Goal: Information Seeking & Learning: Learn about a topic

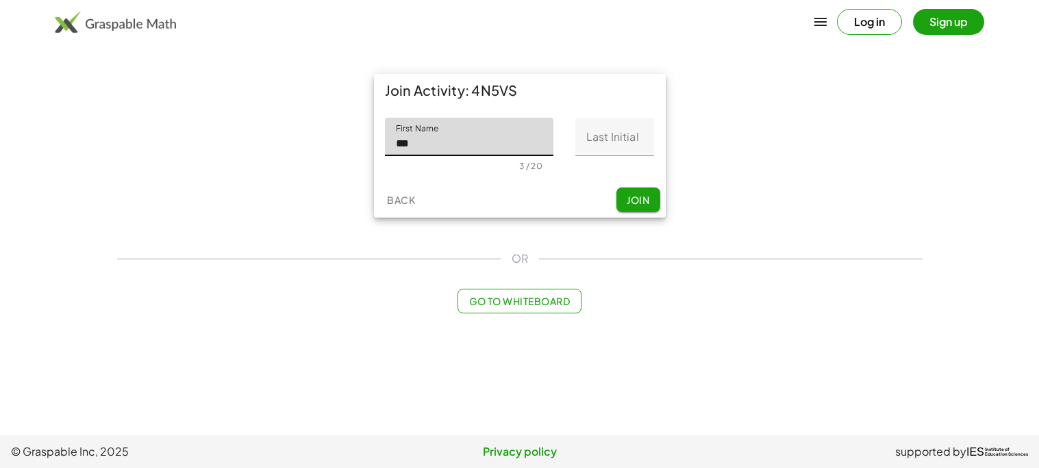
type input "***"
click at [604, 129] on input "Last Initial" at bounding box center [614, 137] width 79 height 38
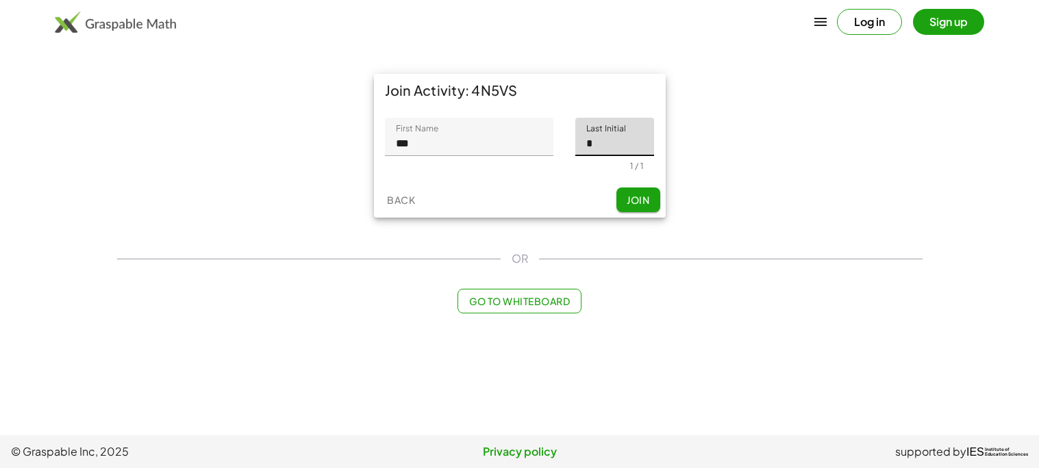
type input "*"
click at [649, 205] on span "Join" at bounding box center [638, 200] width 23 height 12
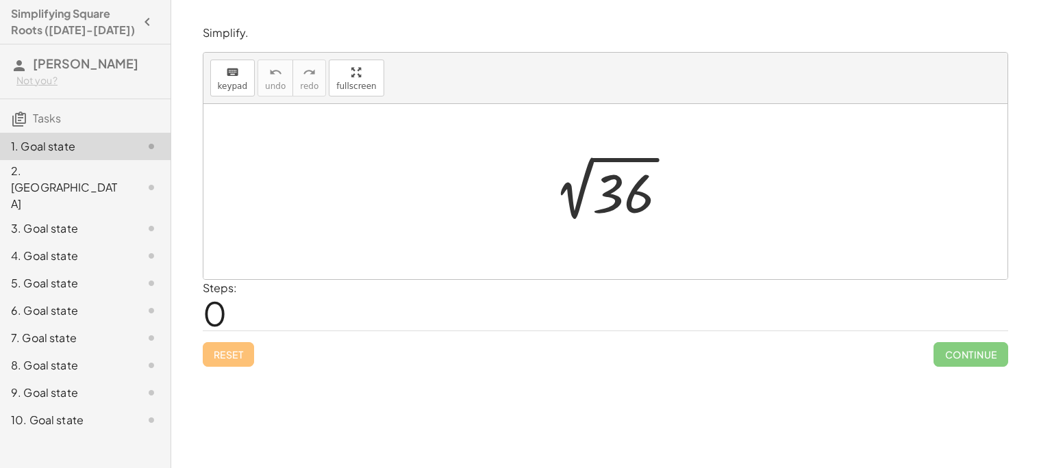
click at [679, 235] on div at bounding box center [605, 191] width 804 height 175
drag, startPoint x: 679, startPoint y: 235, endPoint x: 596, endPoint y: 251, distance: 84.3
click at [596, 251] on div at bounding box center [605, 191] width 804 height 175
click at [615, 170] on div at bounding box center [611, 192] width 150 height 69
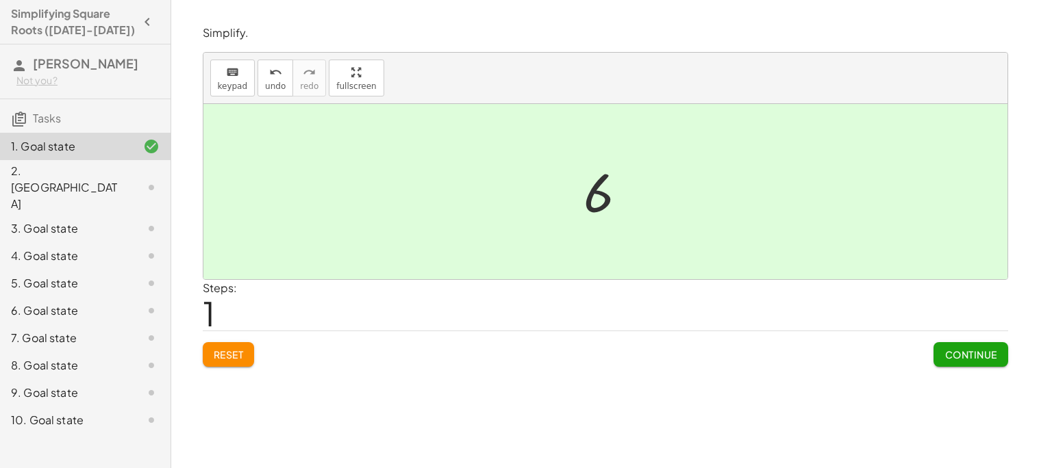
click at [607, 194] on div at bounding box center [611, 192] width 68 height 68
click at [605, 196] on div at bounding box center [611, 192] width 68 height 68
click at [222, 363] on button "Reset" at bounding box center [229, 354] width 52 height 25
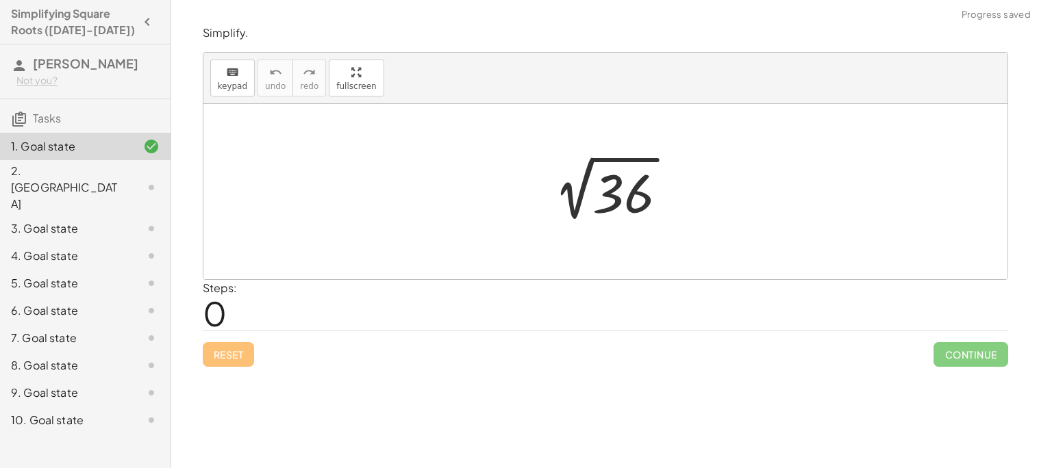
click at [640, 196] on div at bounding box center [611, 192] width 150 height 69
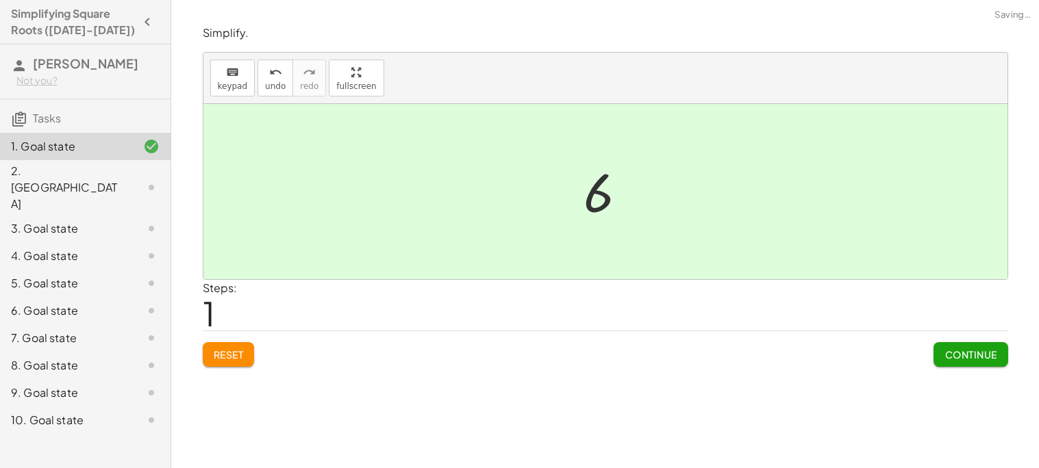
click at [240, 355] on span "Reset" at bounding box center [229, 355] width 30 height 12
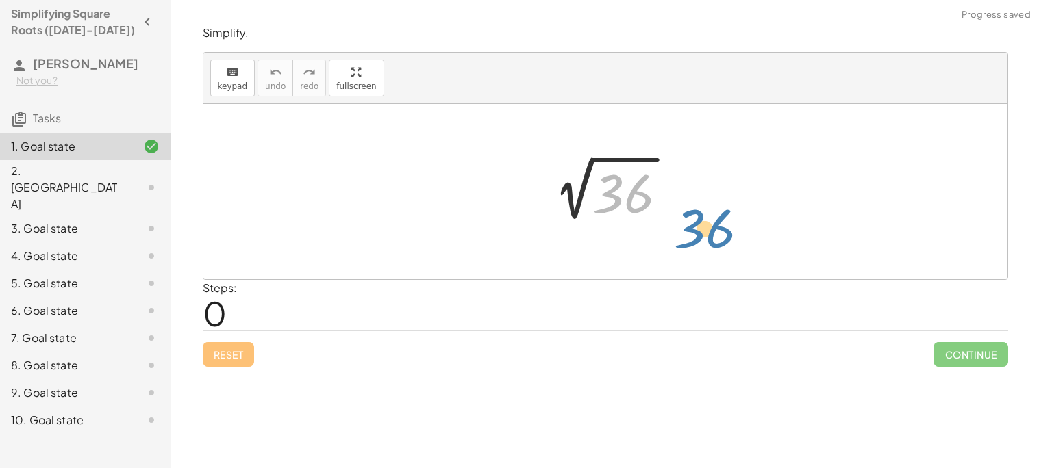
drag, startPoint x: 599, startPoint y: 194, endPoint x: 685, endPoint y: 226, distance: 91.2
click at [685, 226] on div "36 2 √ 36" at bounding box center [605, 192] width 167 height 76
drag, startPoint x: 624, startPoint y: 165, endPoint x: 539, endPoint y: 163, distance: 84.9
click at [539, 163] on div at bounding box center [611, 192] width 150 height 69
click at [637, 201] on div at bounding box center [611, 192] width 150 height 69
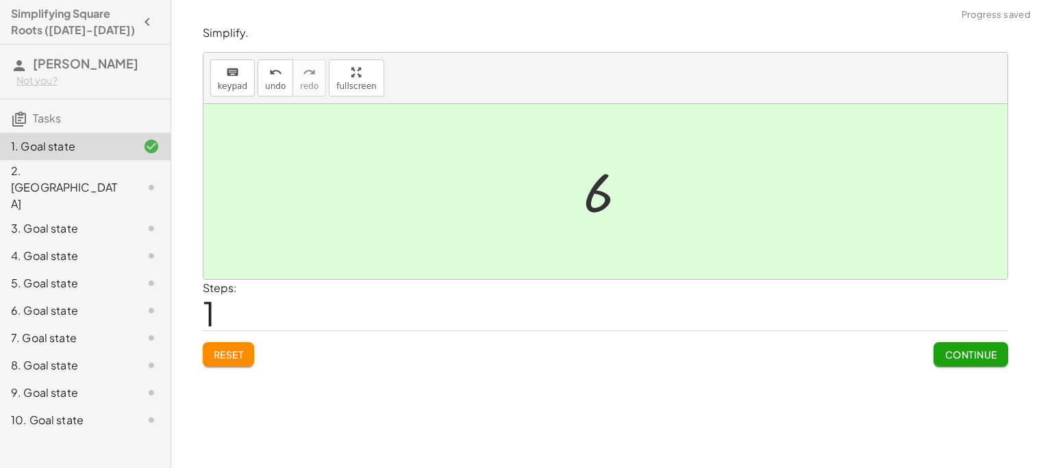
click at [960, 355] on span "Continue" at bounding box center [970, 355] width 52 height 12
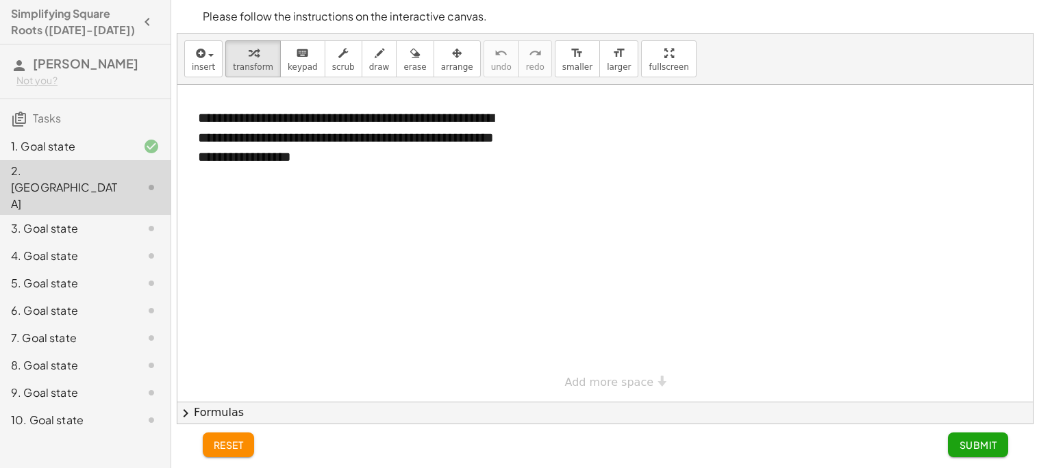
click at [138, 221] on div at bounding box center [140, 229] width 38 height 16
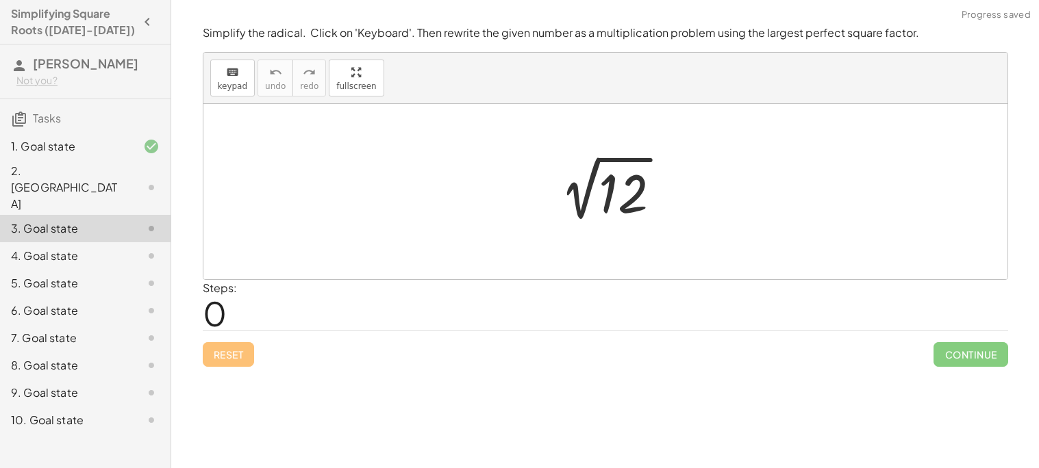
click at [142, 248] on div at bounding box center [140, 256] width 38 height 16
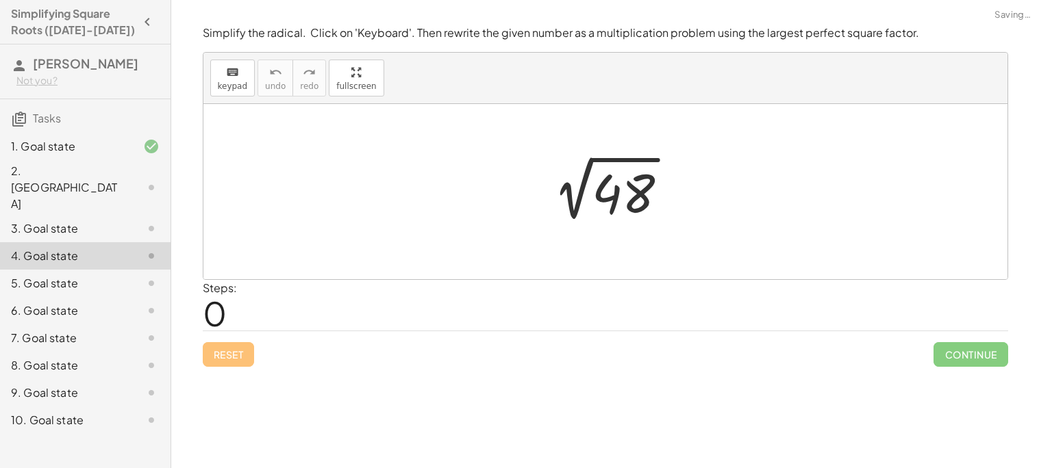
click at [142, 270] on div "3. Goal state" at bounding box center [85, 283] width 171 height 27
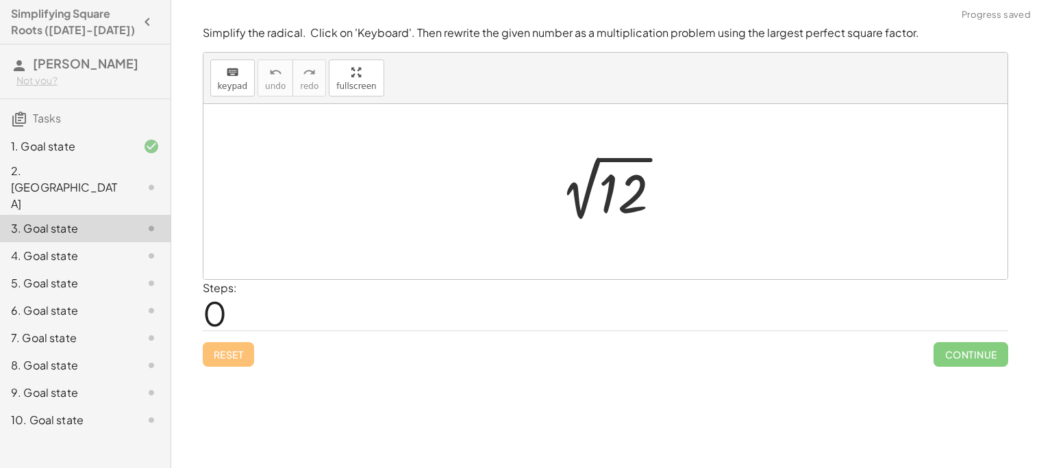
click at [643, 213] on div at bounding box center [611, 192] width 138 height 69
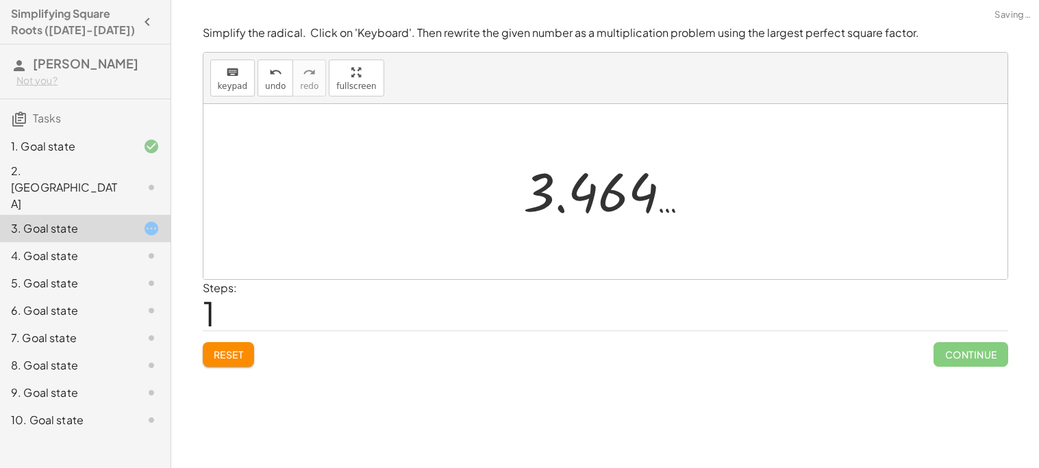
click at [608, 196] on div at bounding box center [611, 192] width 191 height 68
click at [208, 363] on button "Reset" at bounding box center [229, 354] width 52 height 25
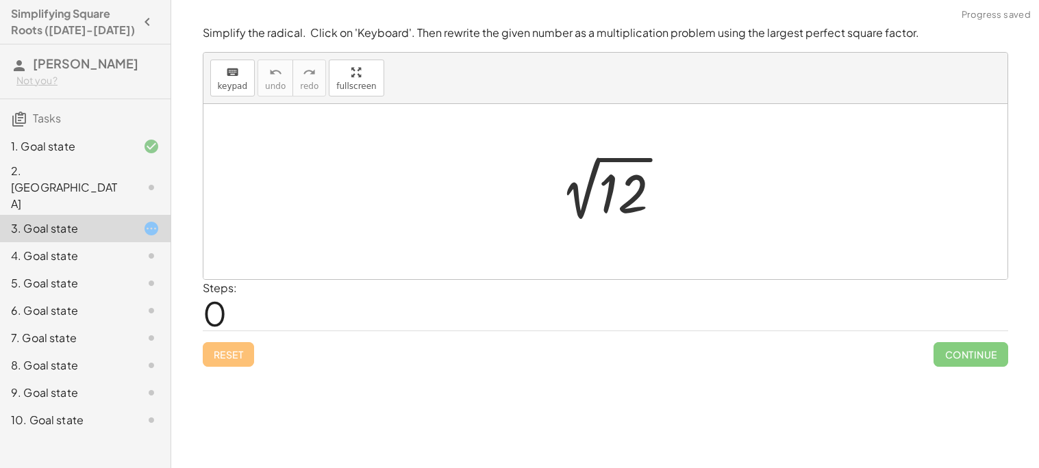
click at [108, 242] on div "2. [GEOGRAPHIC_DATA]" at bounding box center [85, 255] width 171 height 27
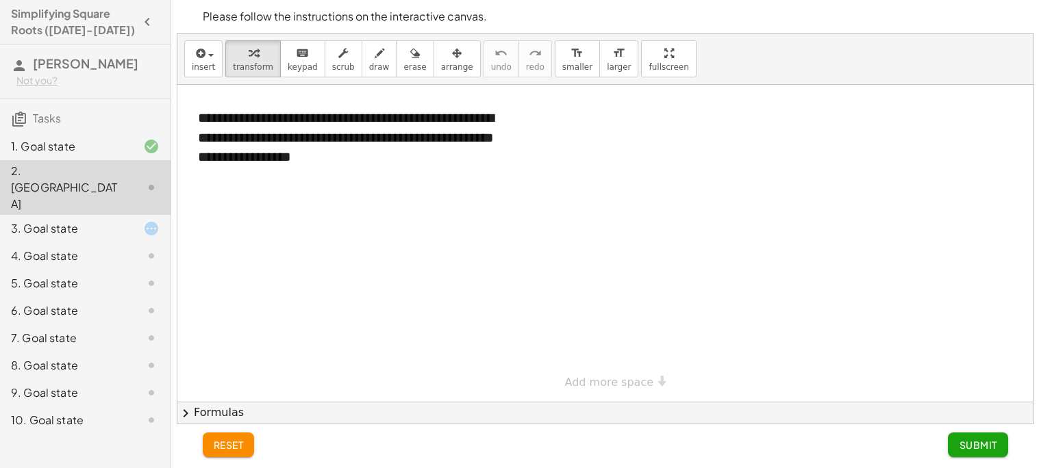
click at [121, 221] on div at bounding box center [140, 229] width 38 height 16
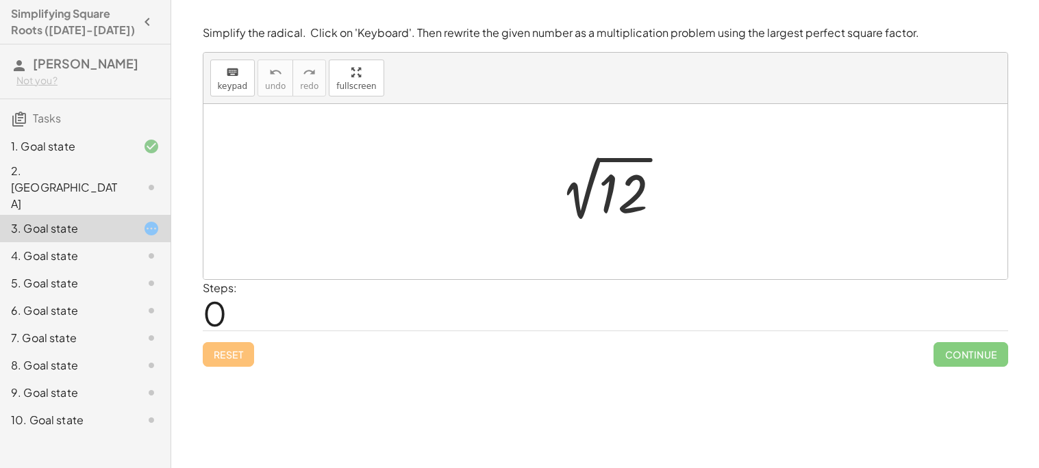
click at [499, 233] on div at bounding box center [605, 191] width 804 height 175
click at [221, 79] on button "keyboard keypad" at bounding box center [232, 78] width 45 height 37
click at [633, 202] on div at bounding box center [623, 194] width 49 height 61
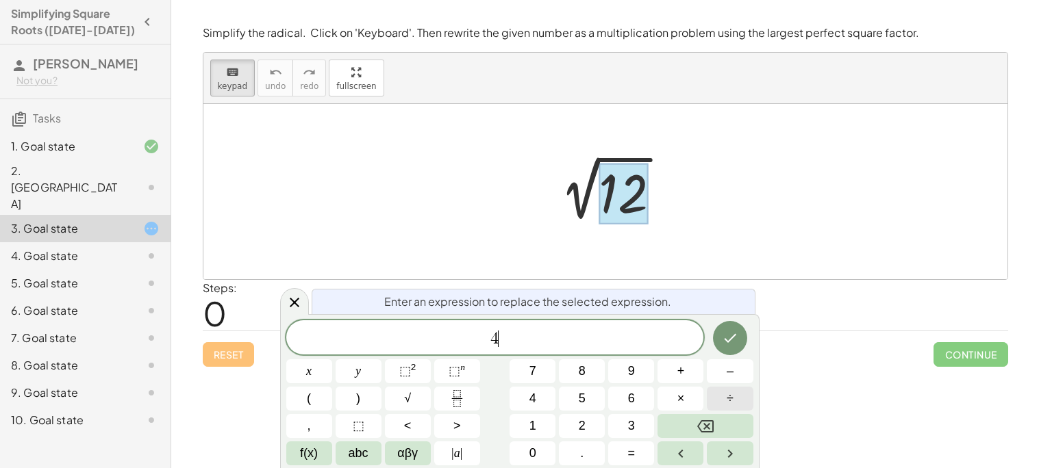
click at [733, 401] on span "÷" at bounding box center [730, 399] width 7 height 18
click at [694, 406] on button "×" at bounding box center [680, 399] width 46 height 24
click at [726, 334] on icon "Done" at bounding box center [730, 338] width 16 height 16
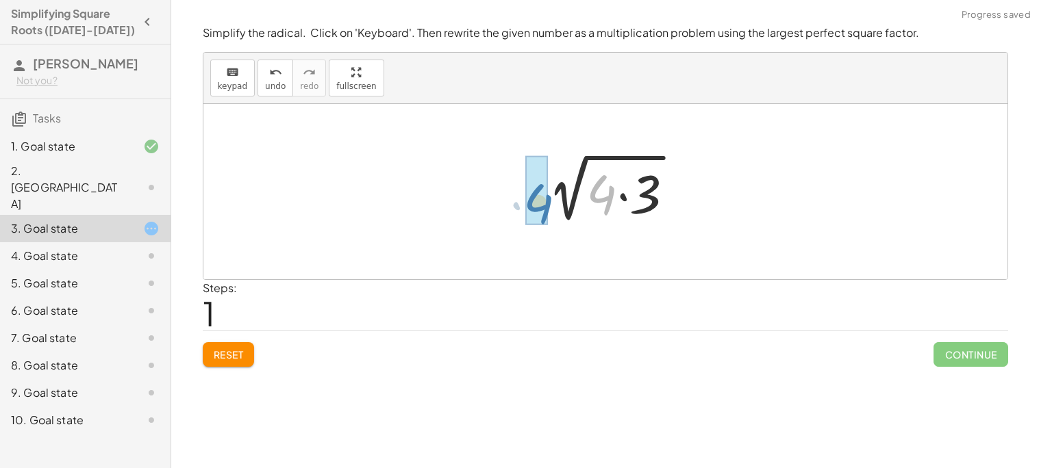
drag, startPoint x: 605, startPoint y: 208, endPoint x: 540, endPoint y: 217, distance: 65.0
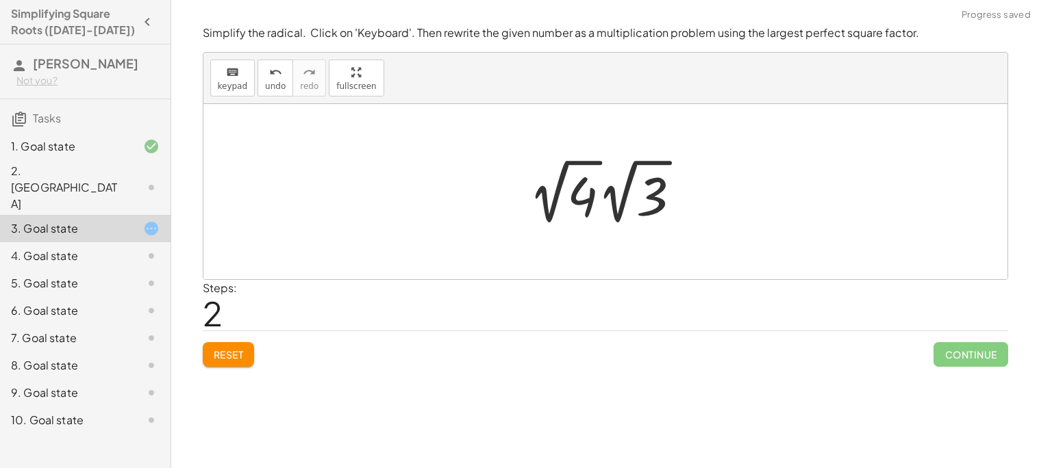
click at [587, 197] on div at bounding box center [610, 191] width 177 height 75
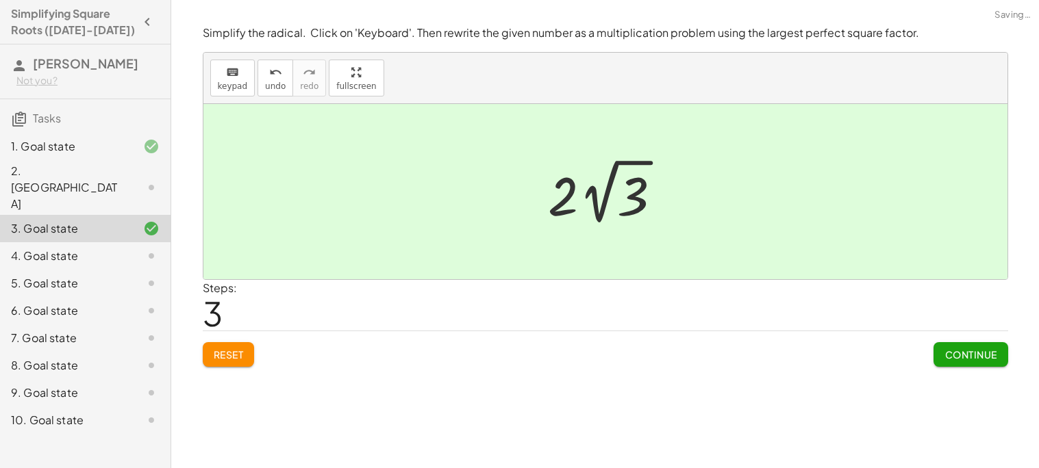
click at [957, 350] on span "Continue" at bounding box center [970, 355] width 52 height 12
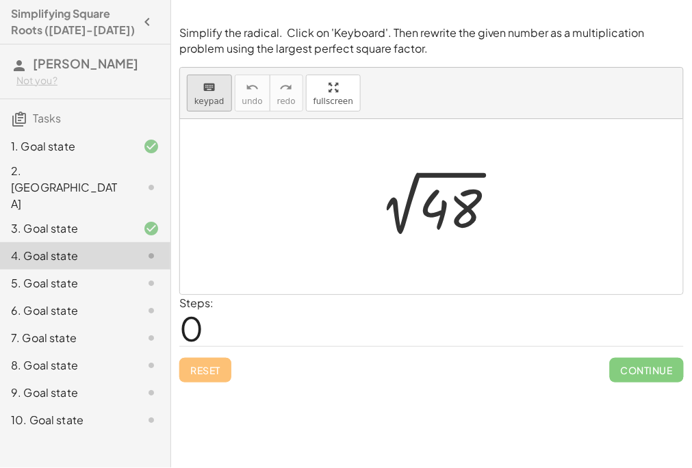
click at [223, 90] on button "keyboard keypad" at bounding box center [209, 93] width 45 height 37
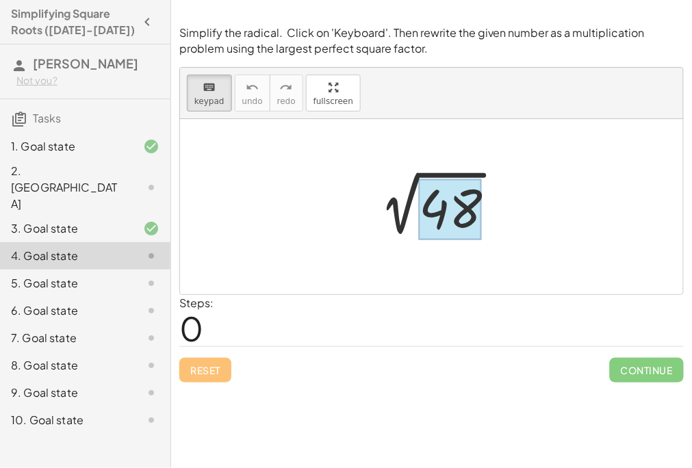
click at [444, 205] on div at bounding box center [450, 209] width 63 height 61
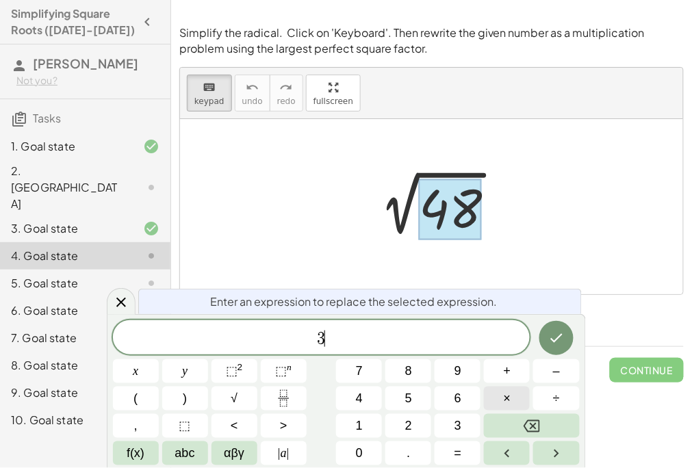
click at [515, 394] on button "×" at bounding box center [507, 399] width 46 height 24
click at [555, 334] on icon "Done" at bounding box center [557, 338] width 16 height 16
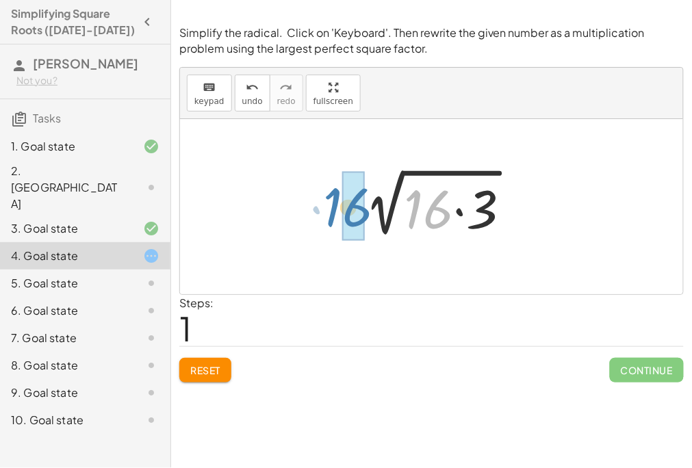
drag, startPoint x: 425, startPoint y: 215, endPoint x: 341, endPoint y: 213, distance: 83.6
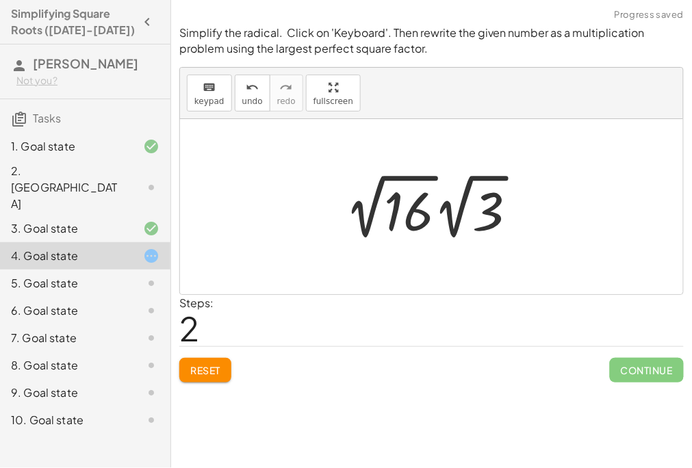
click at [384, 214] on div at bounding box center [437, 206] width 196 height 75
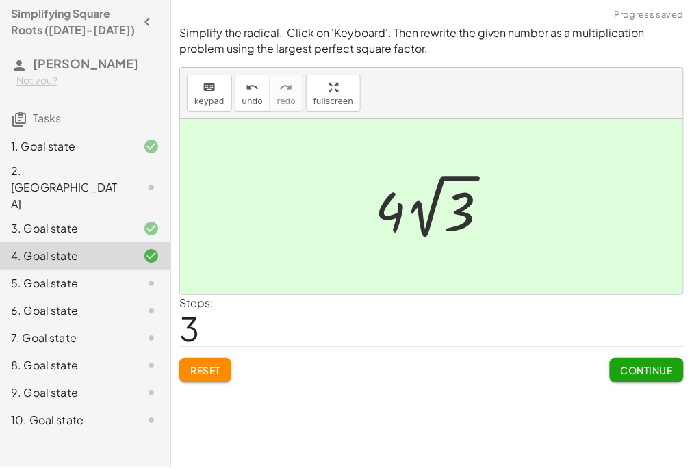
click at [668, 377] on button "Continue" at bounding box center [647, 370] width 74 height 25
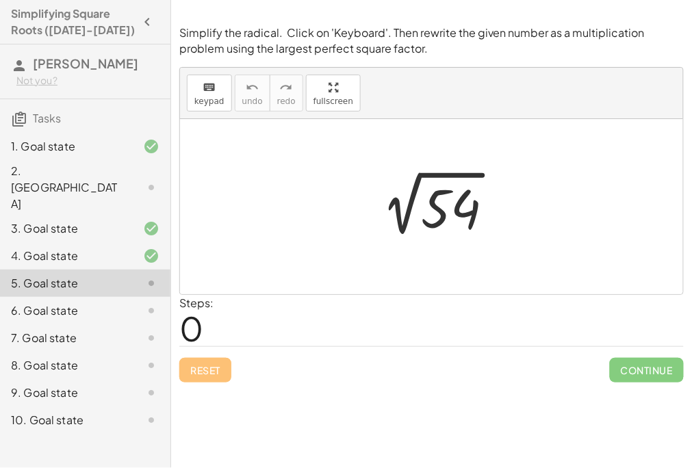
click at [457, 207] on div at bounding box center [438, 207] width 148 height 69
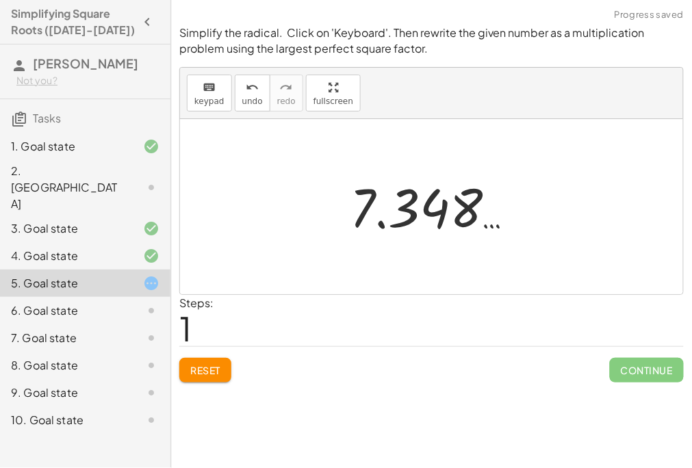
click at [227, 379] on button "Reset" at bounding box center [205, 370] width 52 height 25
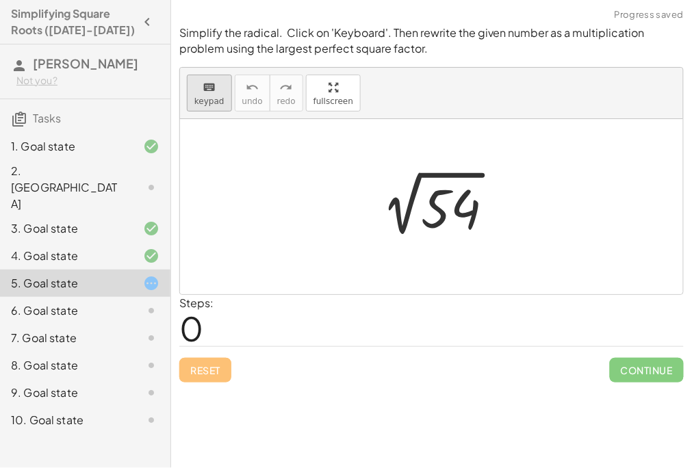
click at [205, 99] on span "keypad" at bounding box center [209, 102] width 30 height 10
click at [454, 231] on div at bounding box center [451, 209] width 60 height 61
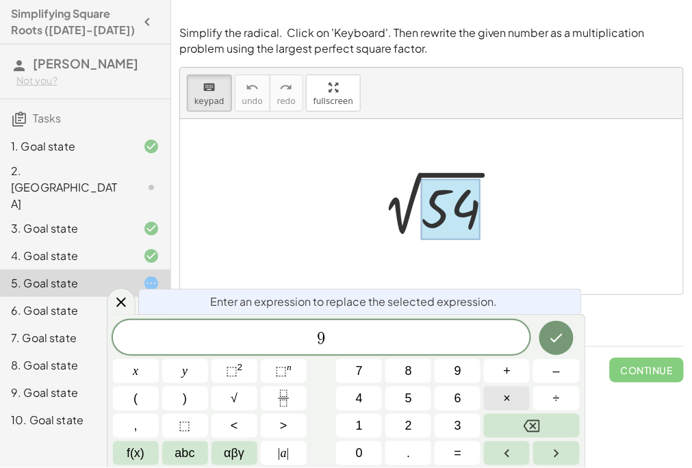
click at [520, 399] on button "×" at bounding box center [507, 399] width 46 height 24
click at [553, 329] on button "Done" at bounding box center [557, 338] width 34 height 34
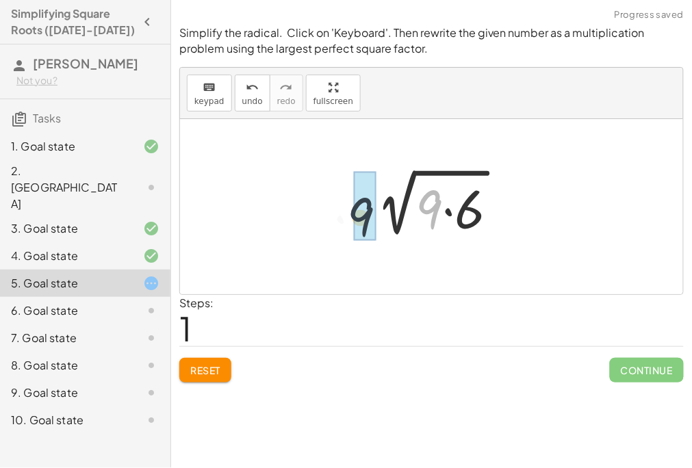
drag, startPoint x: 436, startPoint y: 207, endPoint x: 360, endPoint y: 214, distance: 75.7
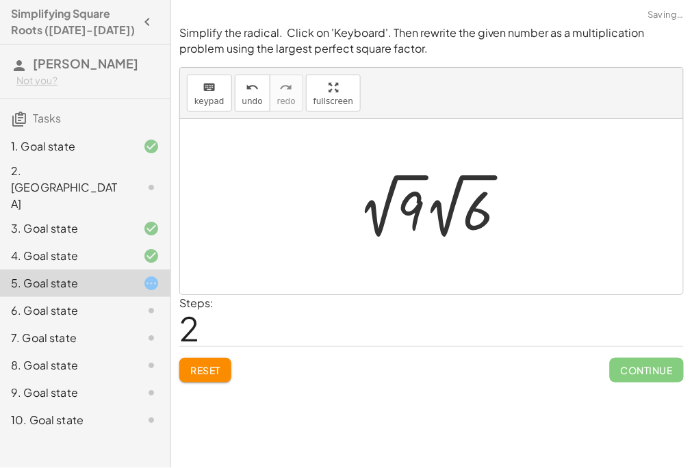
click at [403, 199] on div at bounding box center [438, 205] width 173 height 75
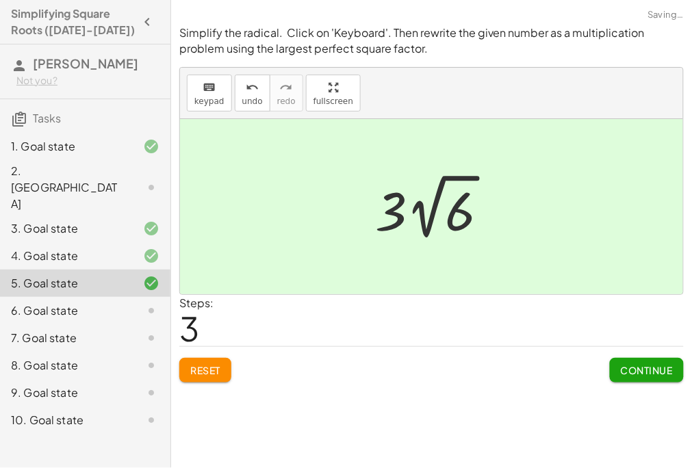
click at [638, 370] on span "Continue" at bounding box center [647, 370] width 52 height 12
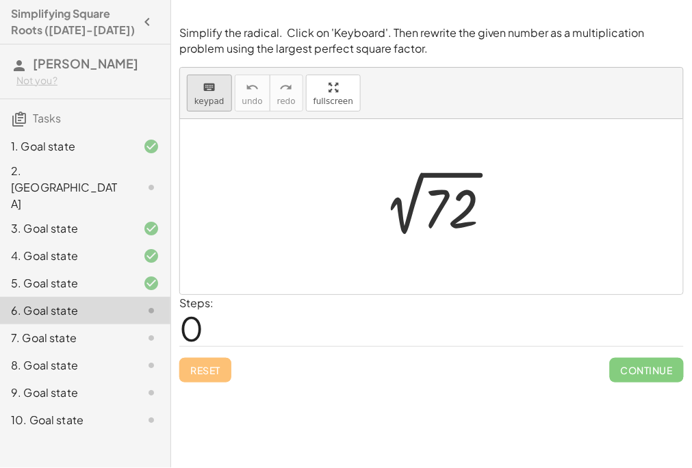
click at [208, 97] on span "keypad" at bounding box center [209, 102] width 30 height 10
click at [456, 209] on div at bounding box center [450, 209] width 55 height 61
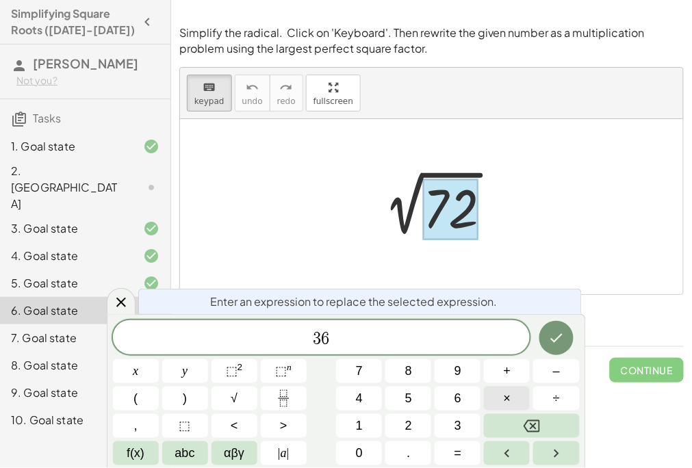
click at [505, 394] on span "×" at bounding box center [508, 399] width 8 height 18
click at [551, 329] on button "Done" at bounding box center [557, 338] width 34 height 34
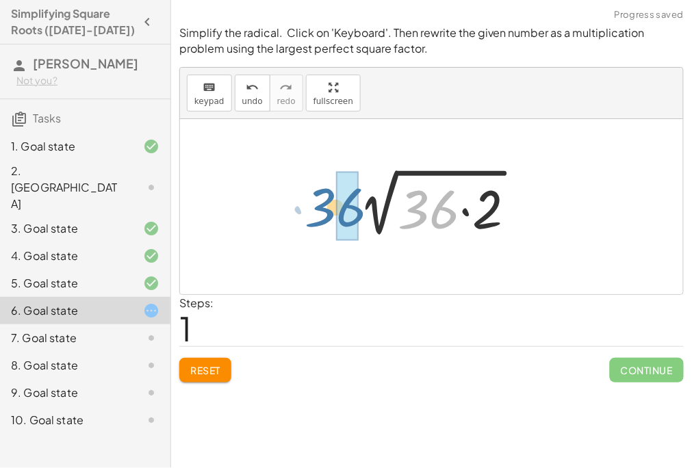
drag, startPoint x: 440, startPoint y: 212, endPoint x: 341, endPoint y: 210, distance: 98.7
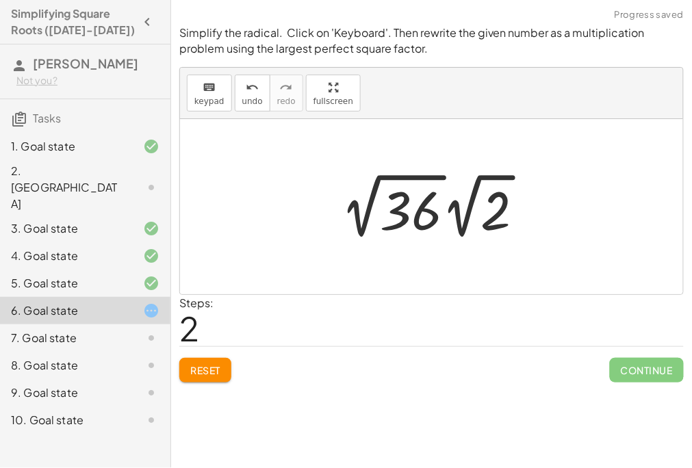
click at [412, 204] on div at bounding box center [438, 205] width 207 height 75
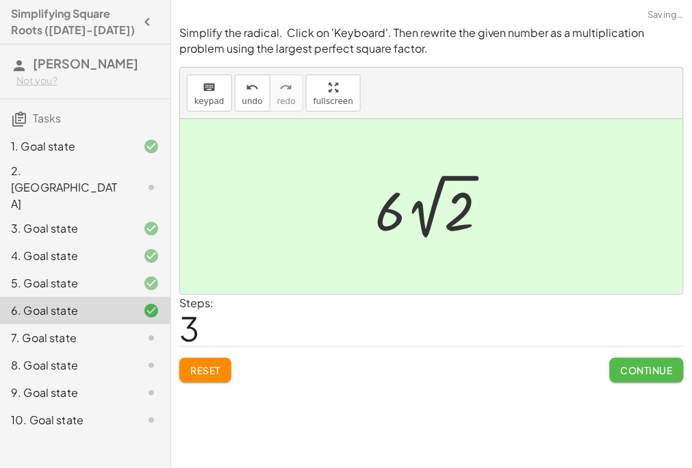
click at [653, 372] on span "Continue" at bounding box center [647, 370] width 52 height 12
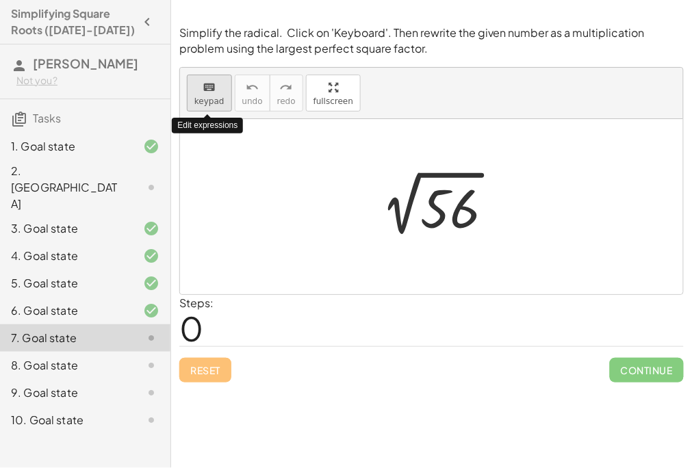
click at [216, 96] on button "keyboard keypad" at bounding box center [209, 93] width 45 height 37
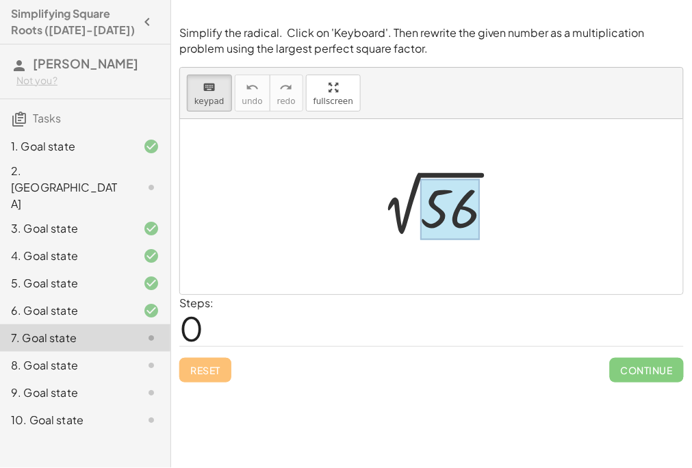
click at [455, 223] on div at bounding box center [450, 209] width 60 height 61
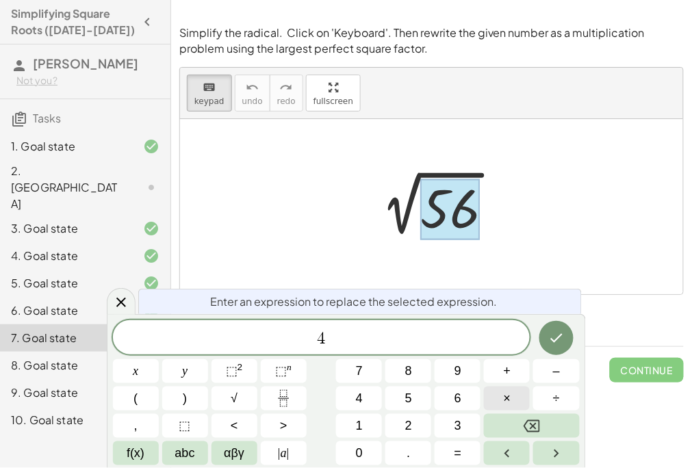
click at [509, 393] on span "×" at bounding box center [508, 399] width 8 height 18
click at [556, 349] on button "Done" at bounding box center [557, 338] width 34 height 34
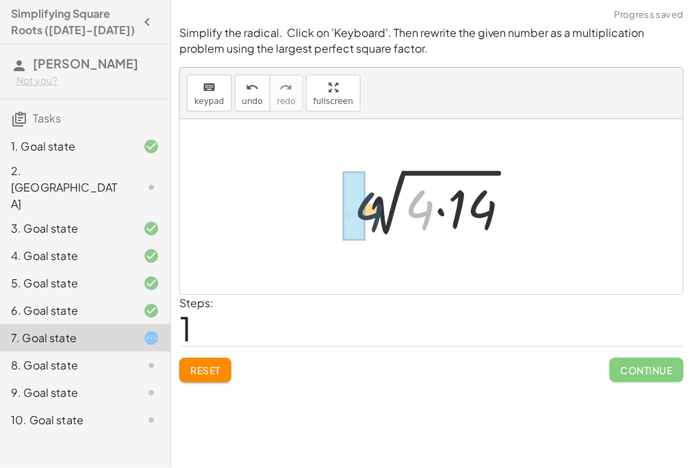
drag, startPoint x: 422, startPoint y: 210, endPoint x: 366, endPoint y: 212, distance: 56.2
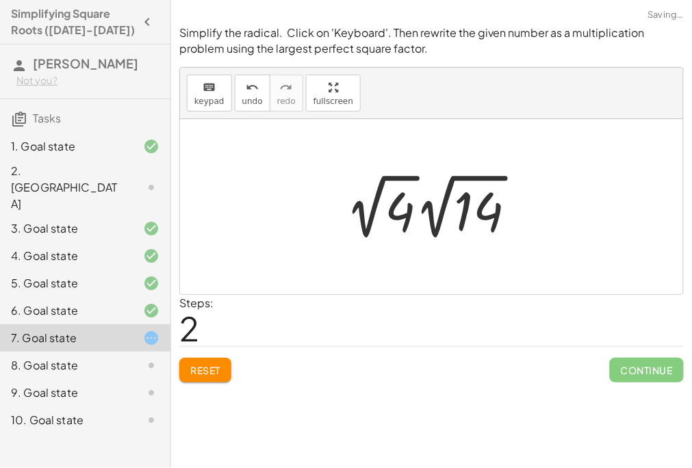
click at [403, 216] on div at bounding box center [437, 206] width 194 height 75
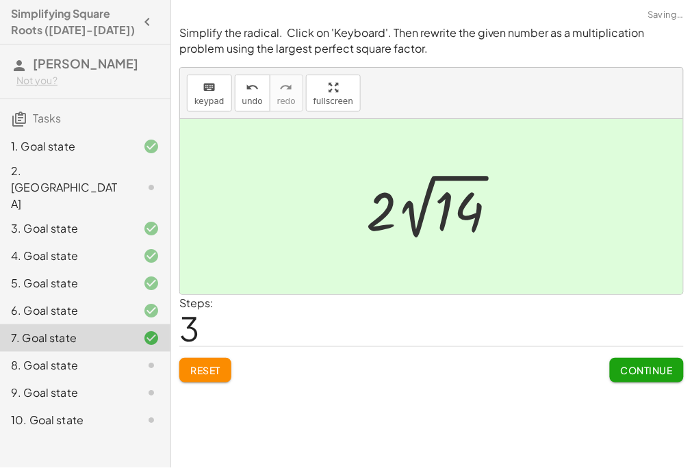
click at [655, 382] on button "Continue" at bounding box center [647, 370] width 74 height 25
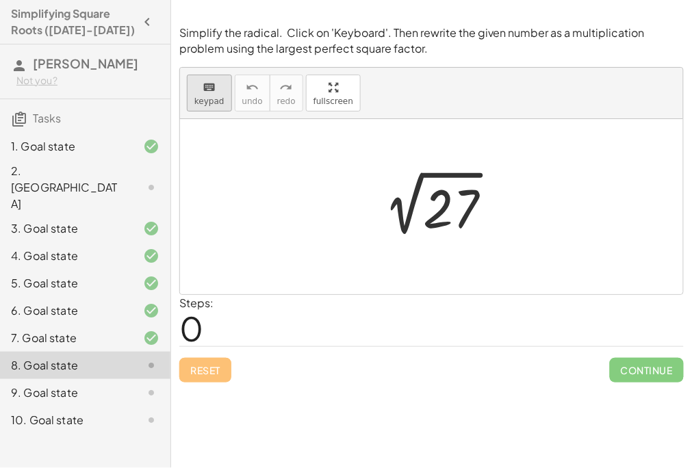
click at [209, 88] on icon "keyboard" at bounding box center [209, 87] width 13 height 16
click at [449, 198] on div at bounding box center [450, 209] width 55 height 61
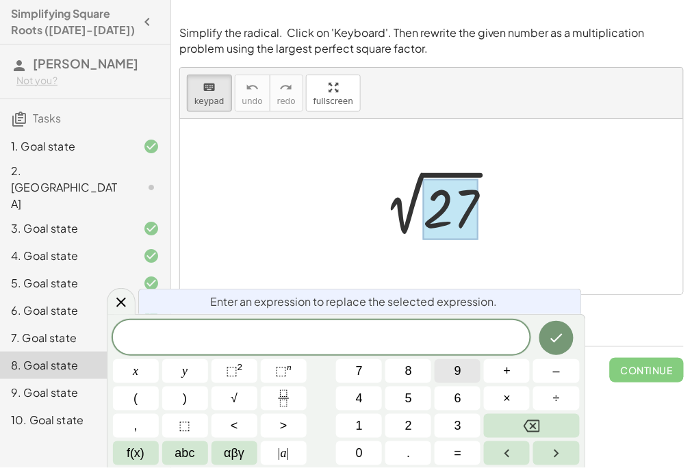
click at [471, 377] on button "9" at bounding box center [458, 372] width 46 height 24
click at [512, 399] on button "×" at bounding box center [507, 399] width 46 height 24
click at [468, 432] on button "3" at bounding box center [458, 426] width 46 height 24
click at [567, 329] on button "Done" at bounding box center [557, 338] width 34 height 34
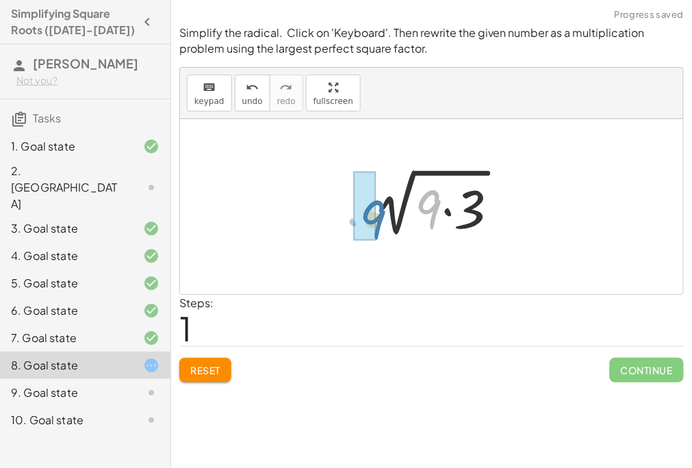
drag, startPoint x: 440, startPoint y: 201, endPoint x: 384, endPoint y: 212, distance: 56.4
click at [384, 212] on div at bounding box center [437, 207] width 160 height 71
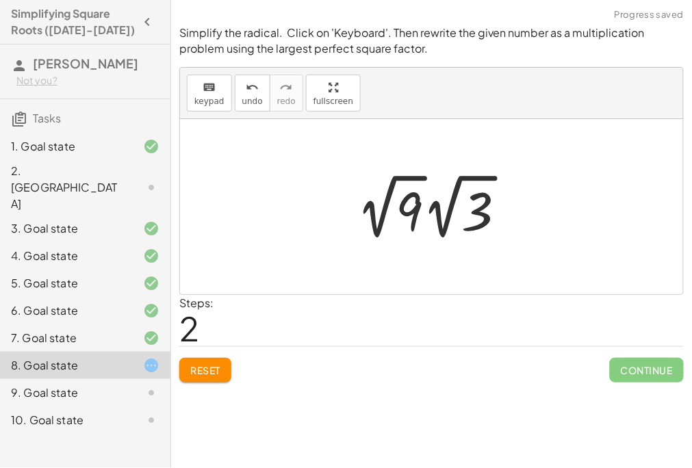
click at [410, 201] on div at bounding box center [437, 206] width 173 height 75
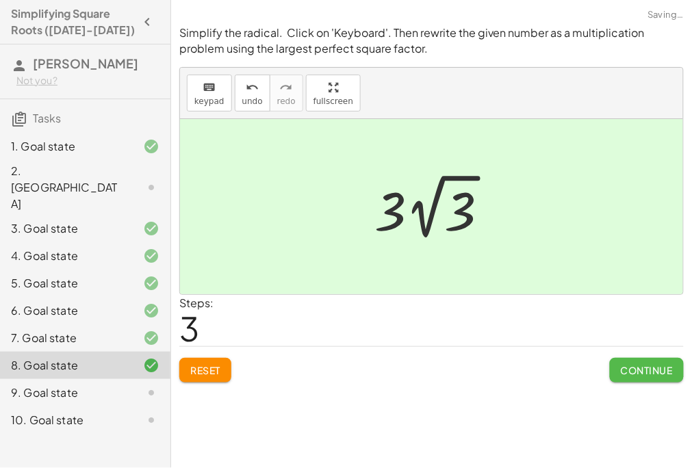
click at [658, 375] on span "Continue" at bounding box center [647, 370] width 52 height 12
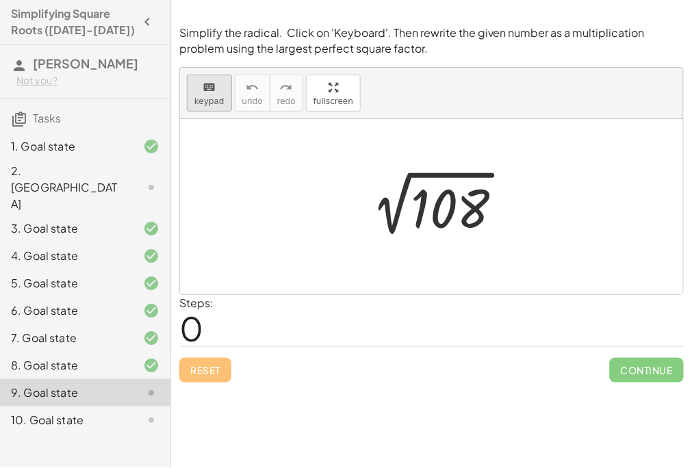
click at [205, 86] on icon "keyboard" at bounding box center [209, 87] width 13 height 16
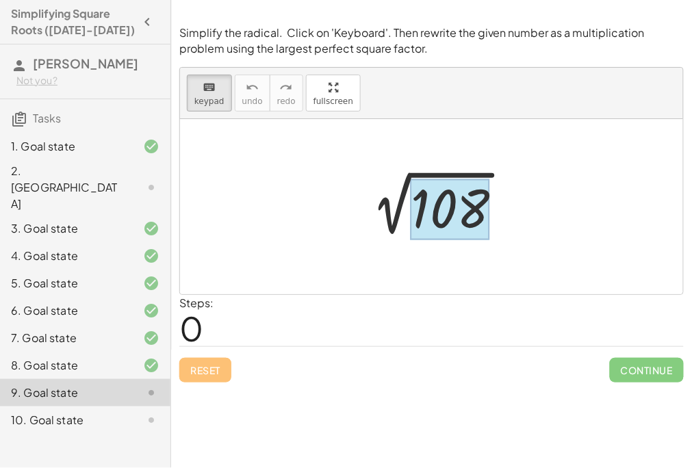
click at [461, 219] on div at bounding box center [450, 209] width 79 height 61
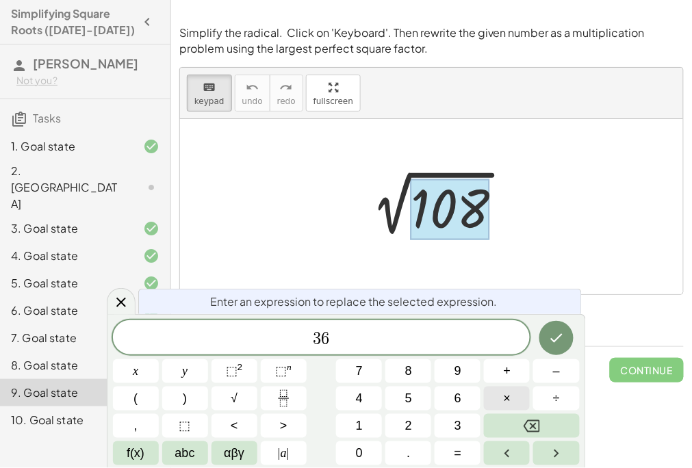
click at [510, 401] on span "×" at bounding box center [508, 399] width 8 height 18
click at [547, 342] on button "Done" at bounding box center [557, 338] width 34 height 34
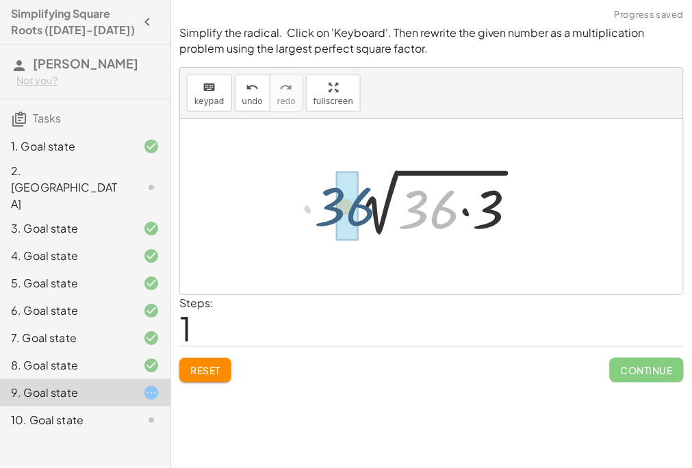
drag, startPoint x: 447, startPoint y: 218, endPoint x: 362, endPoint y: 216, distance: 85.6
click at [362, 216] on div at bounding box center [437, 207] width 194 height 71
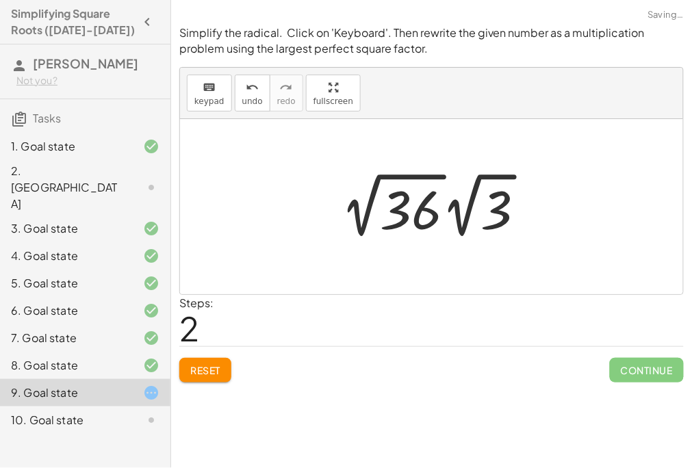
click at [420, 216] on div at bounding box center [439, 205] width 208 height 75
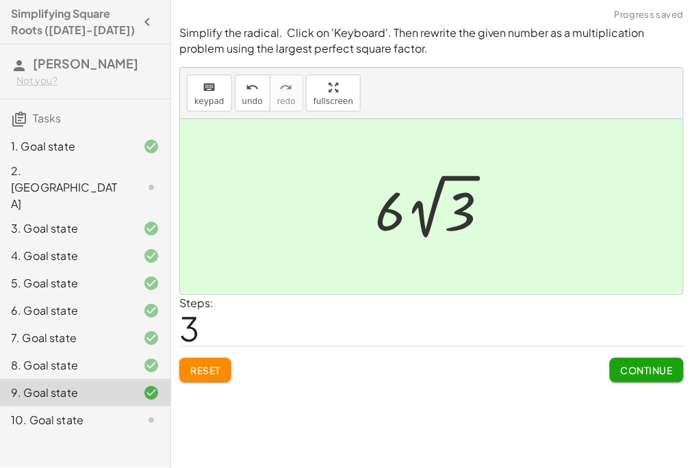
click at [644, 379] on button "Continue" at bounding box center [647, 370] width 74 height 25
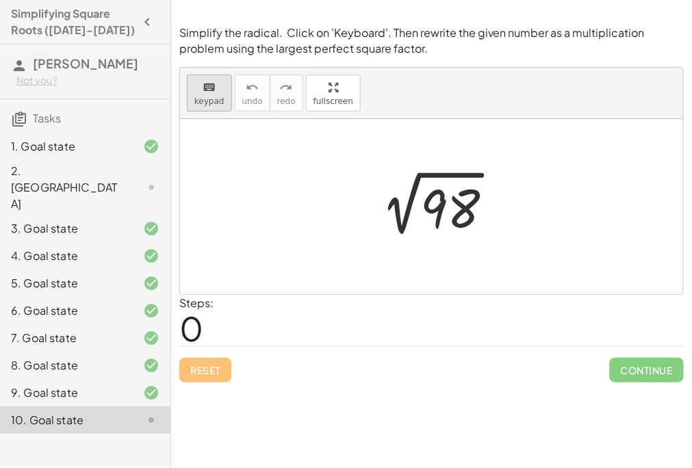
click at [220, 108] on button "keyboard keypad" at bounding box center [209, 93] width 45 height 37
click at [470, 205] on div at bounding box center [450, 209] width 60 height 61
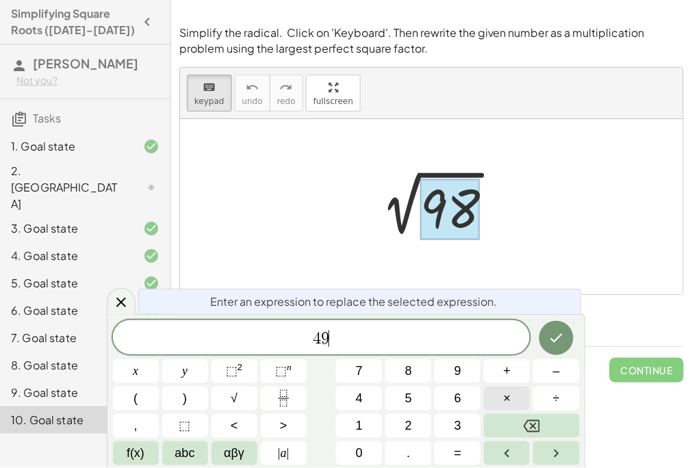
click at [511, 394] on span "×" at bounding box center [508, 399] width 8 height 18
click at [553, 342] on icon "Done" at bounding box center [557, 338] width 16 height 16
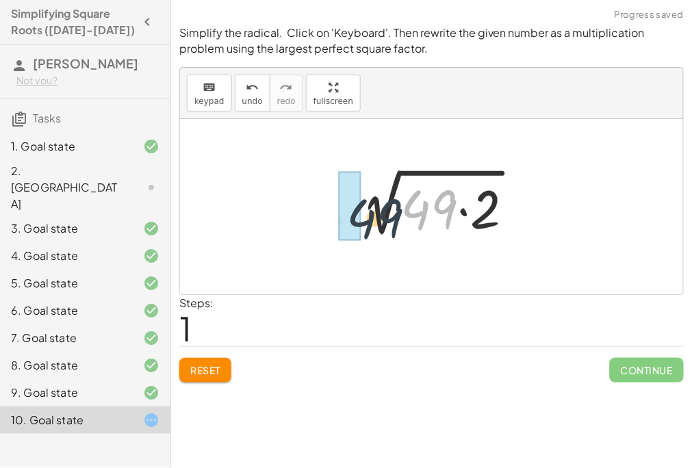
drag, startPoint x: 438, startPoint y: 216, endPoint x: 378, endPoint y: 225, distance: 60.2
click at [378, 225] on div at bounding box center [437, 207] width 188 height 71
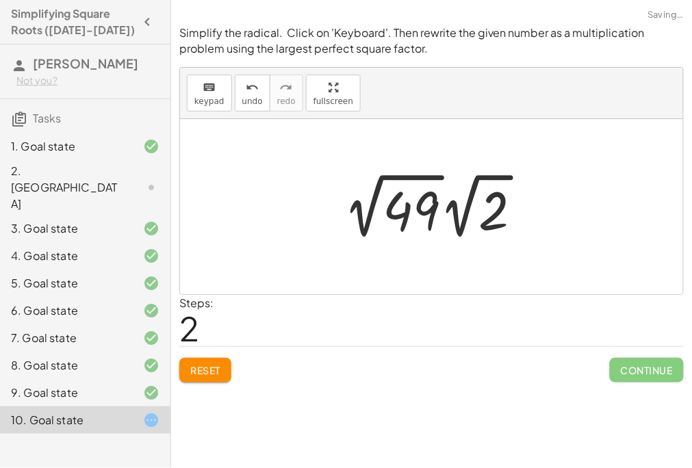
click at [428, 208] on div at bounding box center [439, 205] width 202 height 75
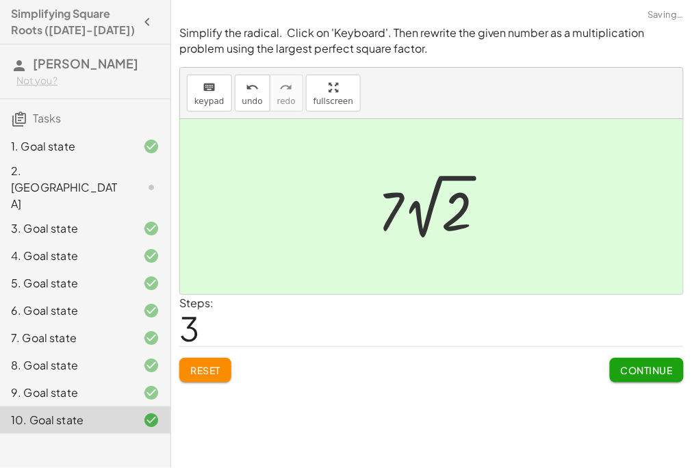
click at [636, 361] on button "Continue" at bounding box center [647, 370] width 74 height 25
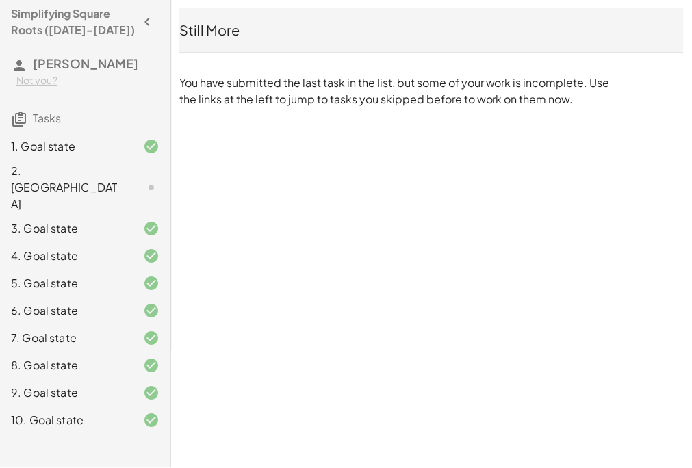
click at [137, 179] on div at bounding box center [140, 187] width 38 height 16
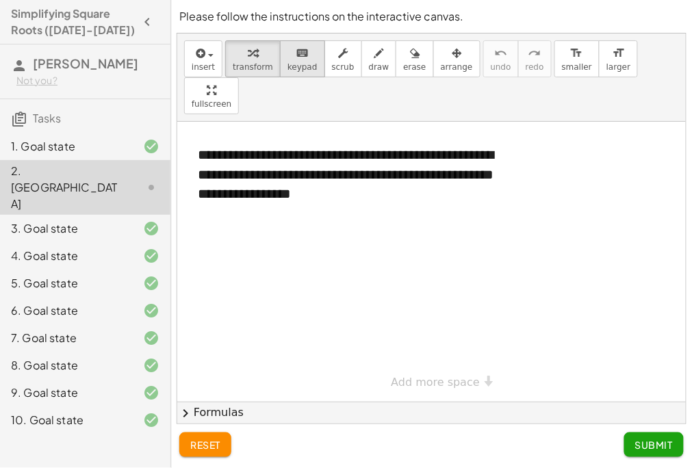
click at [301, 63] on span "keypad" at bounding box center [303, 67] width 30 height 10
click at [320, 185] on div at bounding box center [431, 262] width 509 height 280
click at [310, 199] on div at bounding box center [431, 262] width 509 height 280
click at [562, 66] on span "smaller" at bounding box center [577, 67] width 30 height 10
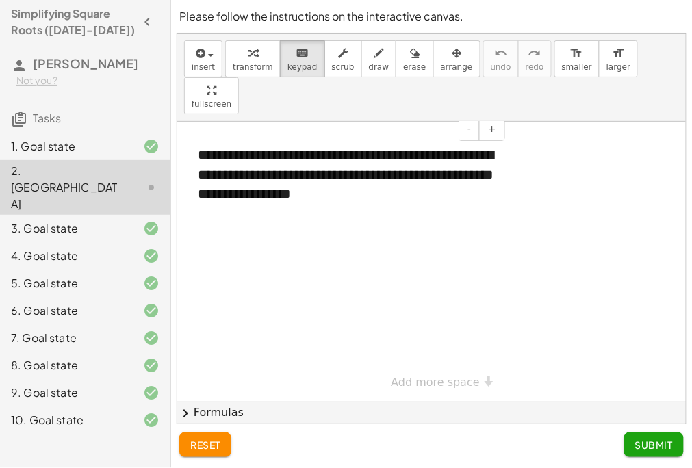
click at [425, 179] on div "**********" at bounding box center [346, 174] width 325 height 86
click at [332, 232] on div at bounding box center [431, 262] width 509 height 280
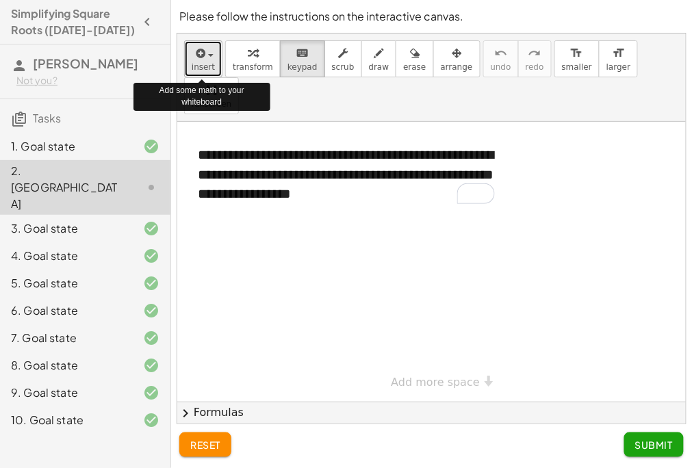
click at [205, 49] on div "button" at bounding box center [203, 53] width 23 height 16
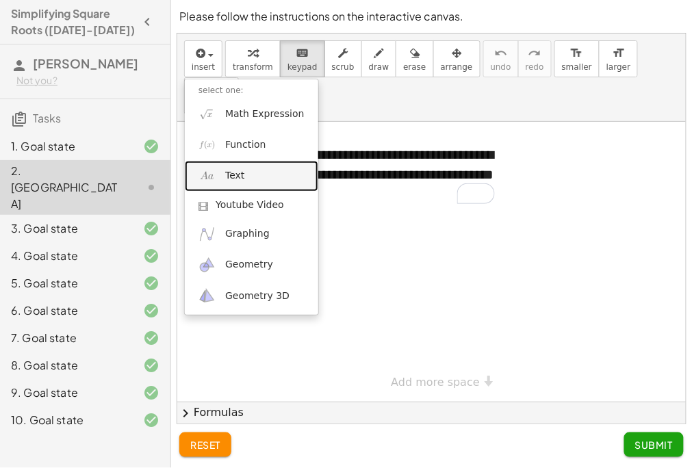
click at [256, 177] on link "Text" at bounding box center [252, 176] width 134 height 31
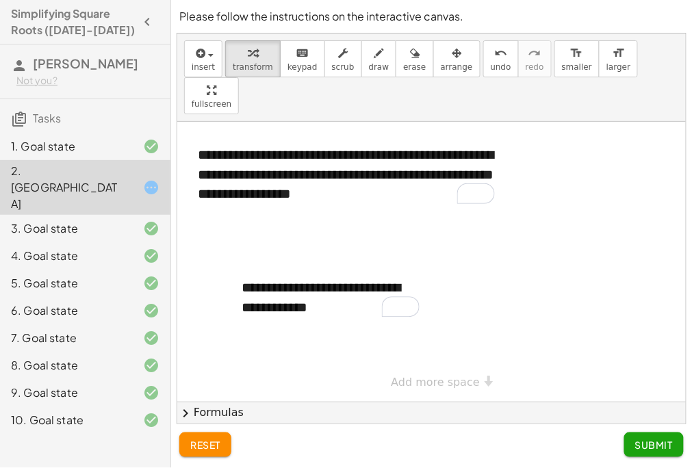
drag, startPoint x: 434, startPoint y: 251, endPoint x: 475, endPoint y: 262, distance: 42.4
click at [475, 262] on div at bounding box center [431, 262] width 509 height 280
click at [516, 279] on div at bounding box center [431, 262] width 509 height 280
drag, startPoint x: 419, startPoint y: 232, endPoint x: 477, endPoint y: 238, distance: 57.8
click at [477, 238] on div "**********" at bounding box center [431, 262] width 509 height 280
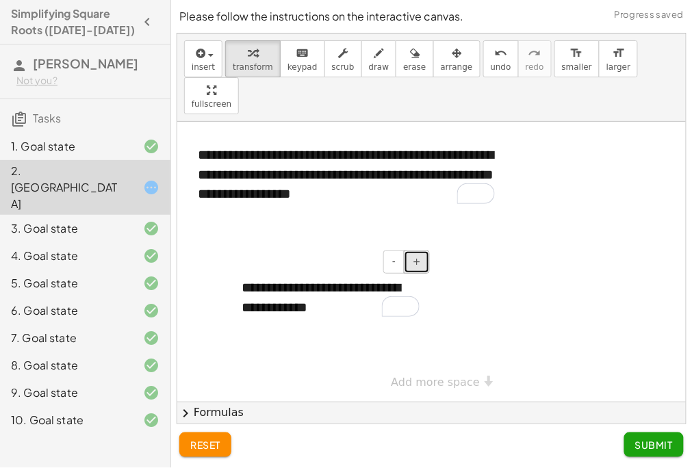
click at [419, 251] on button "+" at bounding box center [417, 262] width 26 height 23
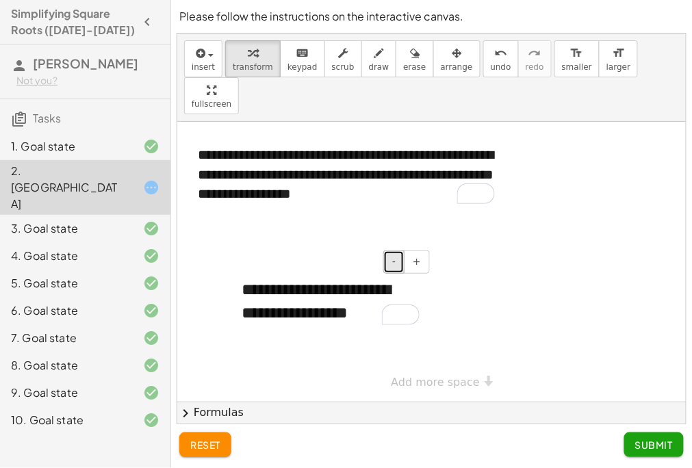
click at [402, 251] on button "-" at bounding box center [394, 262] width 21 height 23
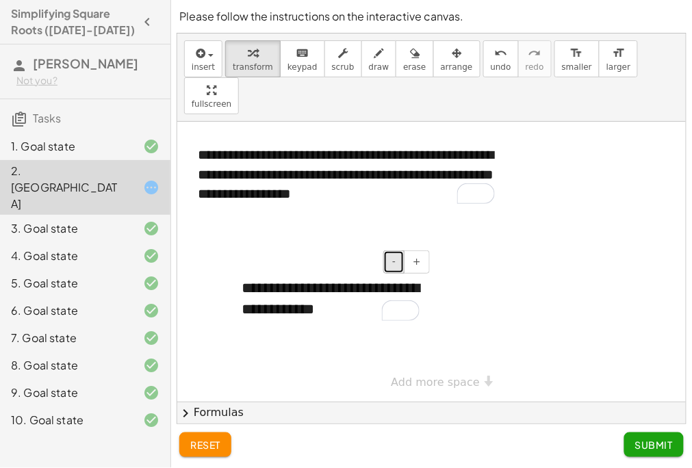
click at [402, 251] on button "-" at bounding box center [394, 262] width 21 height 23
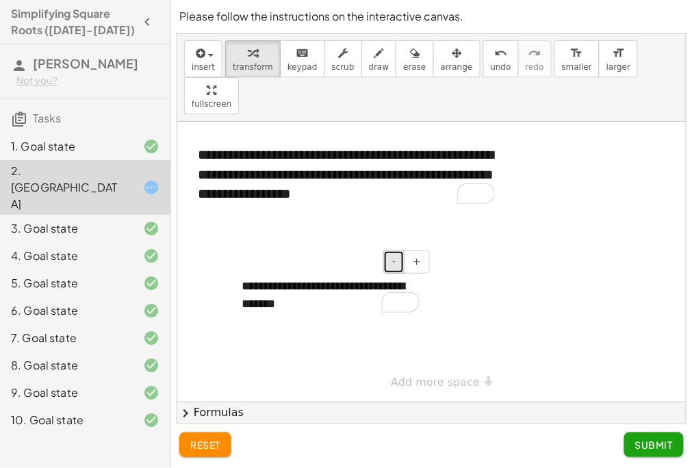
click at [402, 251] on button "-" at bounding box center [394, 262] width 21 height 23
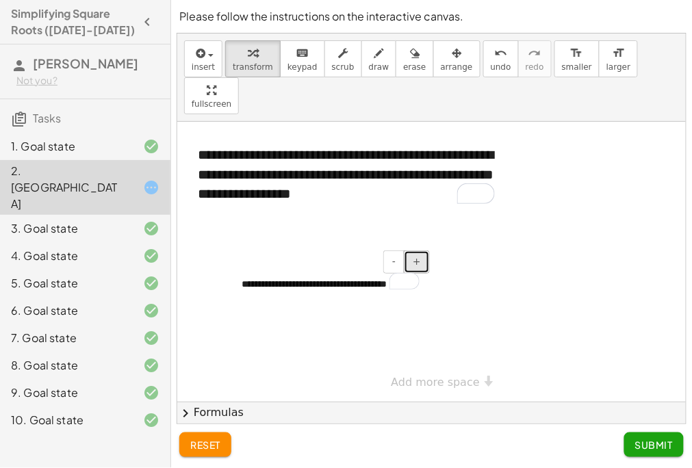
click at [420, 251] on button "+" at bounding box center [417, 262] width 26 height 23
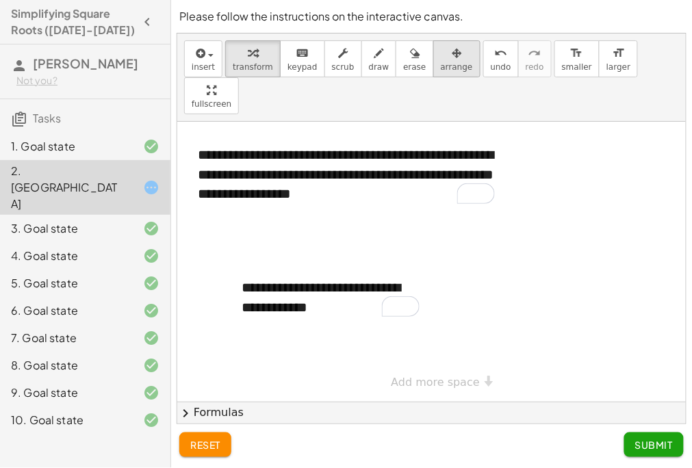
click at [455, 51] on button "arrange" at bounding box center [456, 58] width 47 height 37
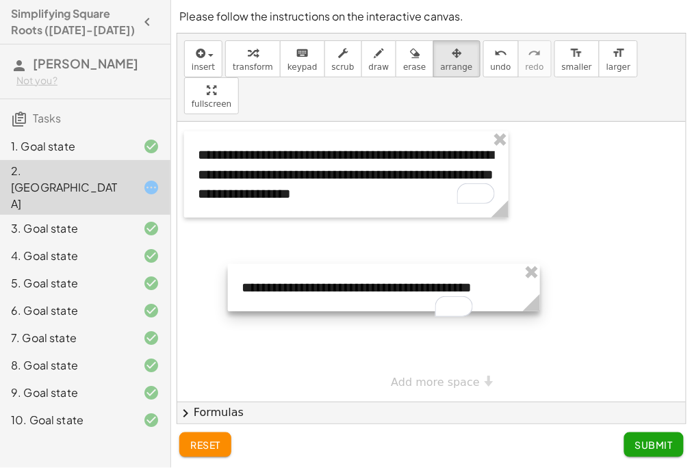
drag, startPoint x: 427, startPoint y: 288, endPoint x: 533, endPoint y: 307, distance: 108.7
click at [533, 307] on div "**********" at bounding box center [431, 262] width 509 height 280
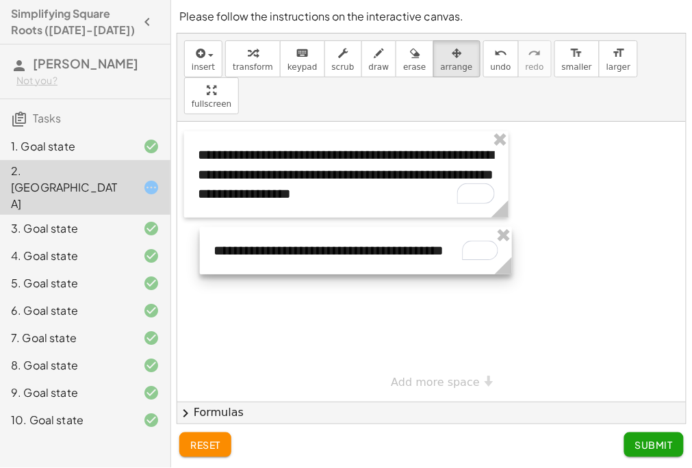
drag, startPoint x: 515, startPoint y: 267, endPoint x: 487, endPoint y: 230, distance: 46.4
click at [487, 230] on div at bounding box center [356, 250] width 312 height 47
click at [426, 289] on div at bounding box center [431, 262] width 509 height 280
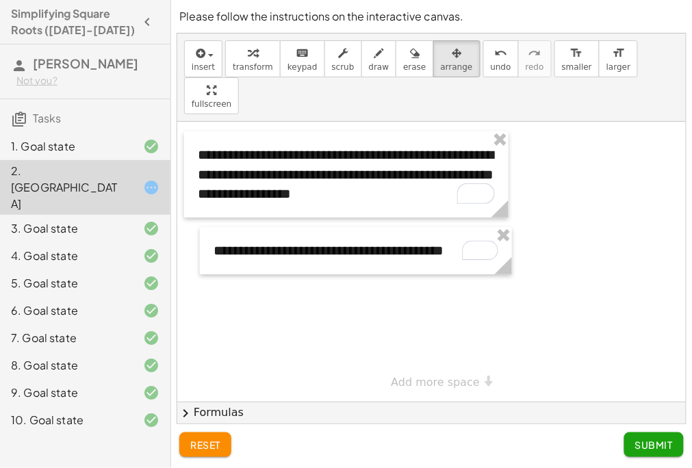
click at [648, 439] on span "Submit" at bounding box center [655, 445] width 38 height 12
